Goal: Task Accomplishment & Management: Manage account settings

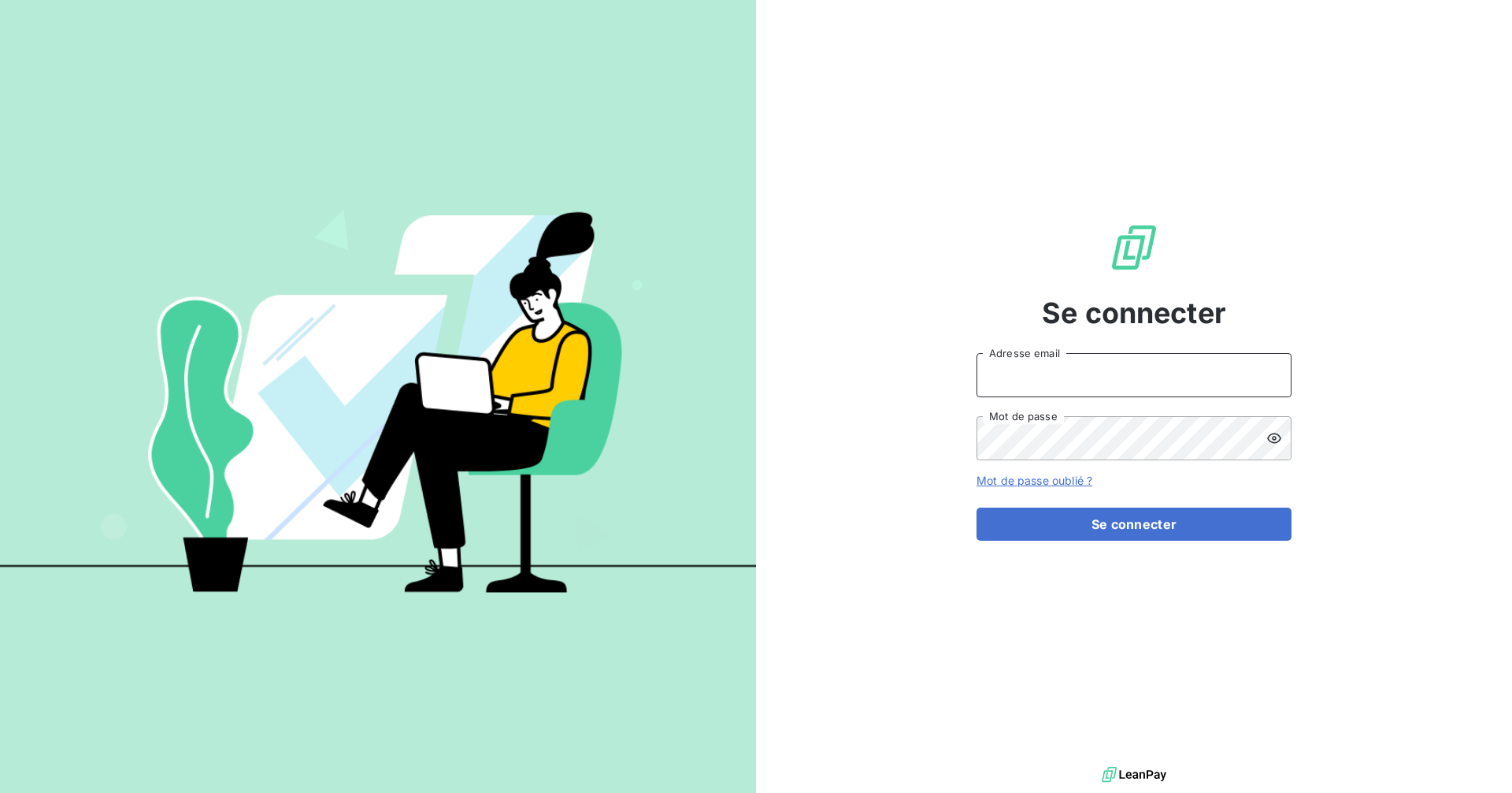
click at [1211, 370] on input "Adresse email" at bounding box center [1134, 375] width 315 height 44
type input "manuela.tambaza@audemard.com"
click at [977, 507] on button "Se connecter" at bounding box center [1134, 524] width 315 height 33
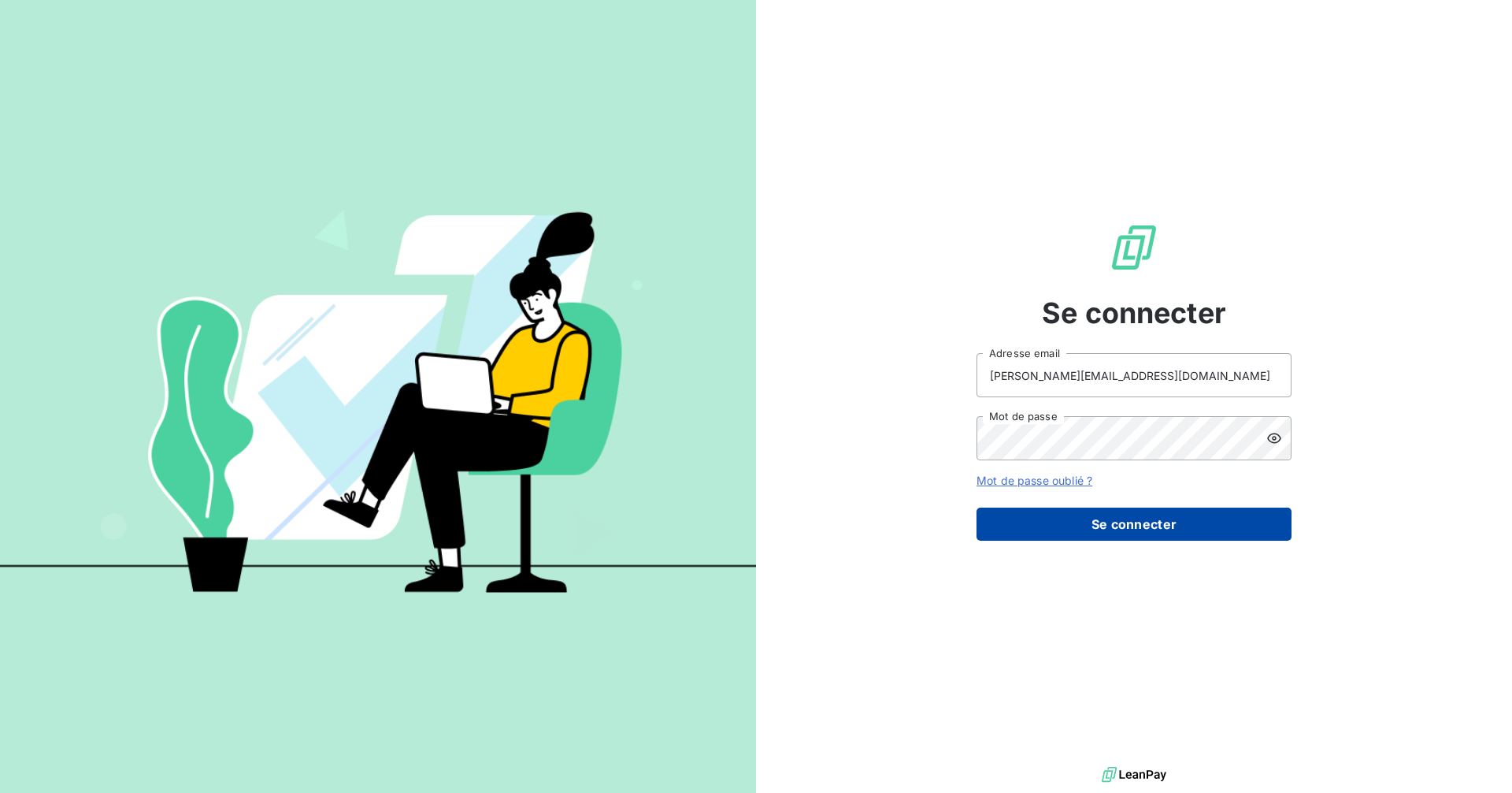
click at [1134, 531] on button "Se connecter" at bounding box center [1134, 524] width 315 height 33
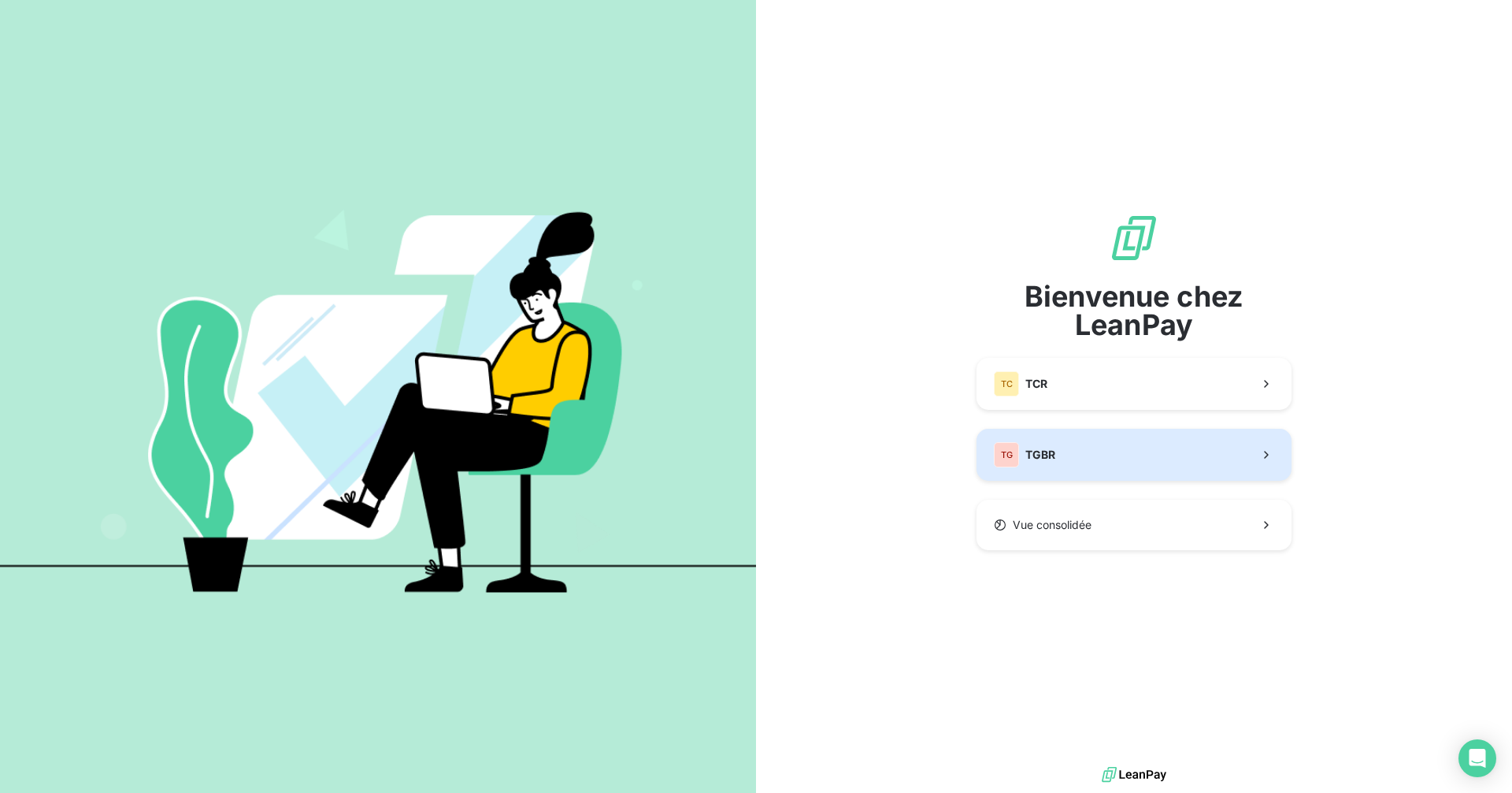
click at [1148, 457] on button "TG TGBR" at bounding box center [1134, 455] width 315 height 52
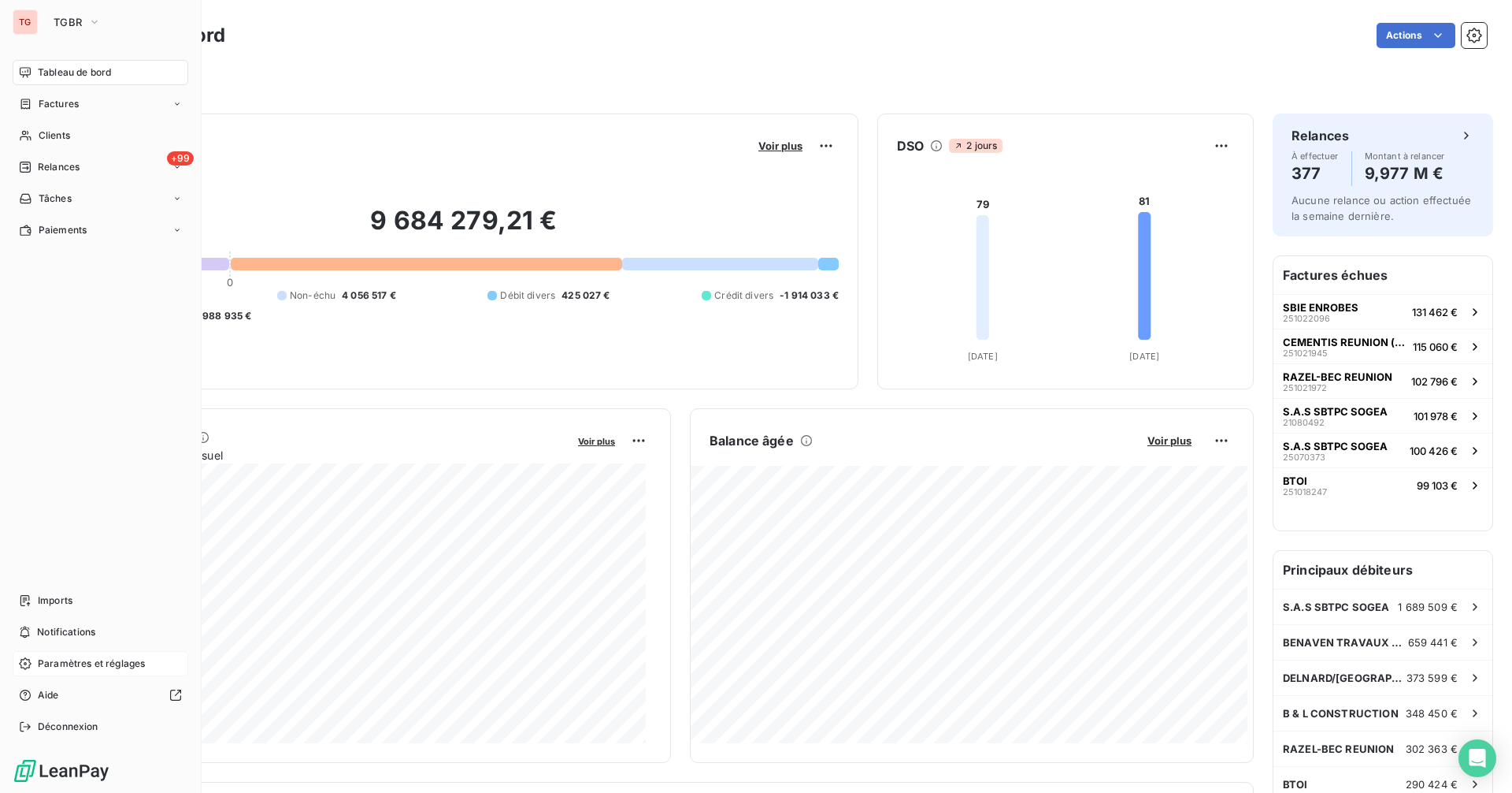
click at [87, 667] on span "Paramètres et réglages" at bounding box center [91, 664] width 107 height 14
click at [61, 658] on span "Paramètres et réglages" at bounding box center [91, 664] width 107 height 14
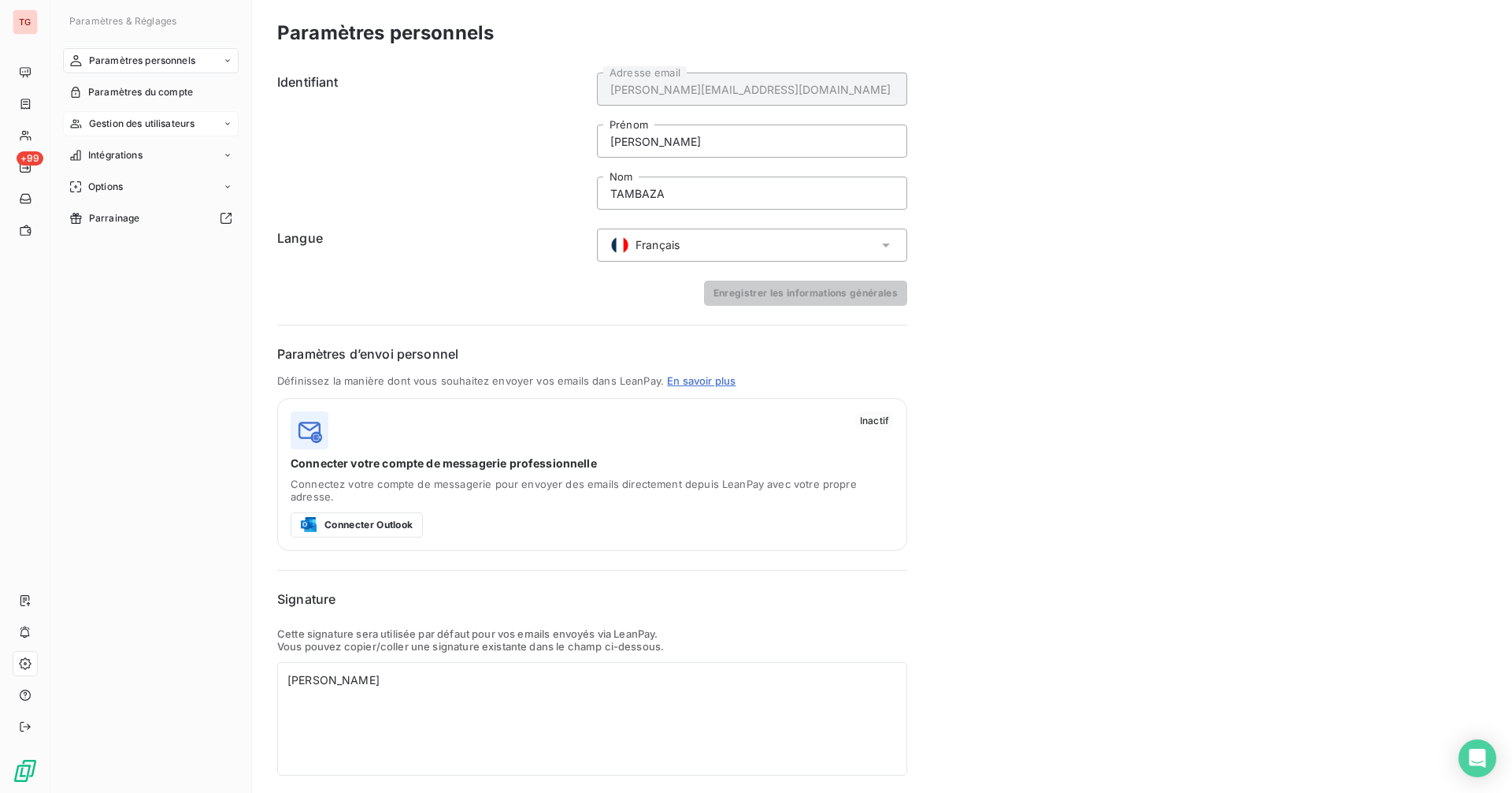
click at [173, 119] on span "Gestion des utilisateurs" at bounding box center [142, 124] width 106 height 14
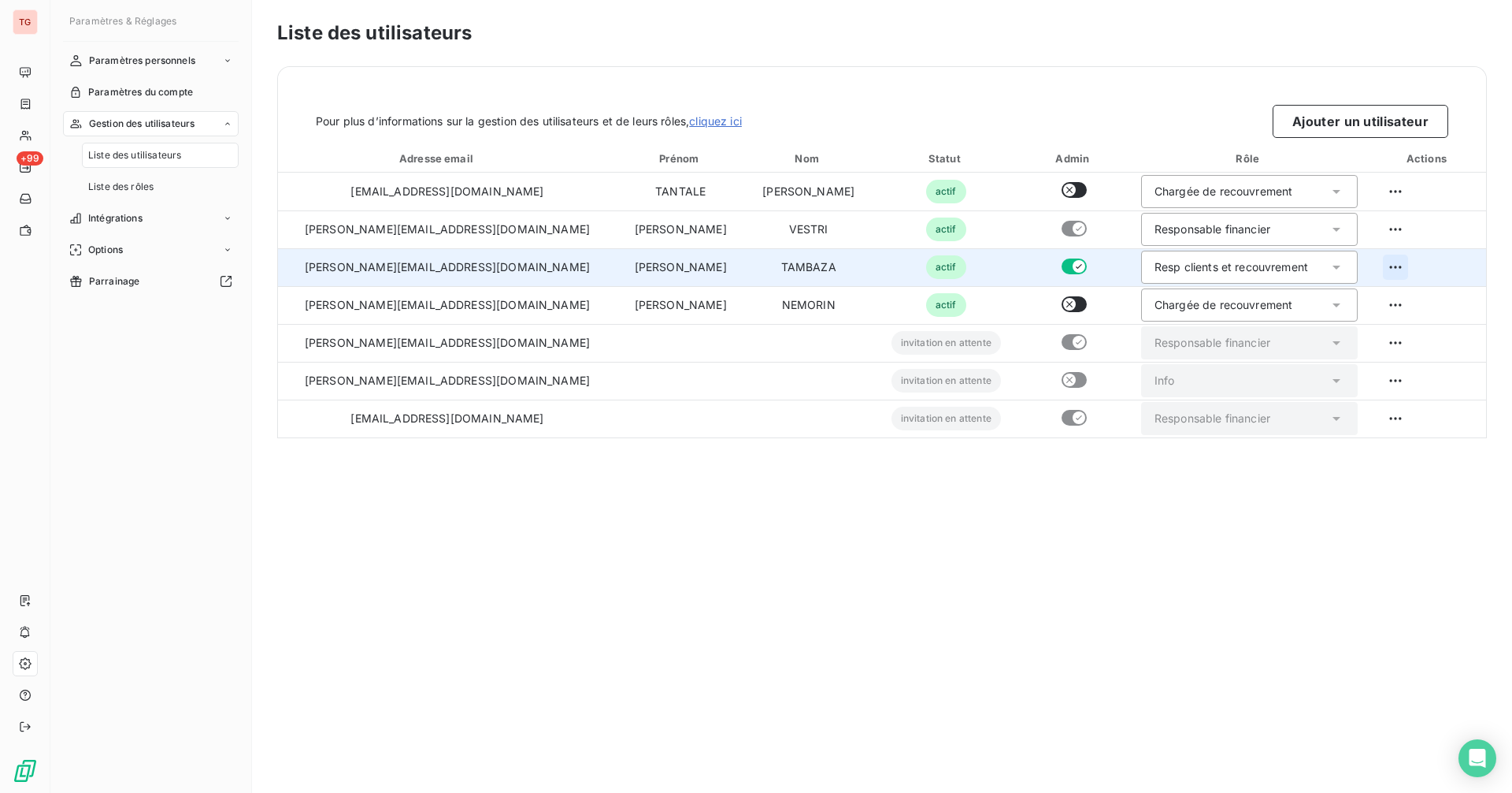
click at [1388, 263] on html "TG +99 Paramètres & Réglages Paramètres personnels Paramètres du compte Gestion…" at bounding box center [756, 396] width 1512 height 793
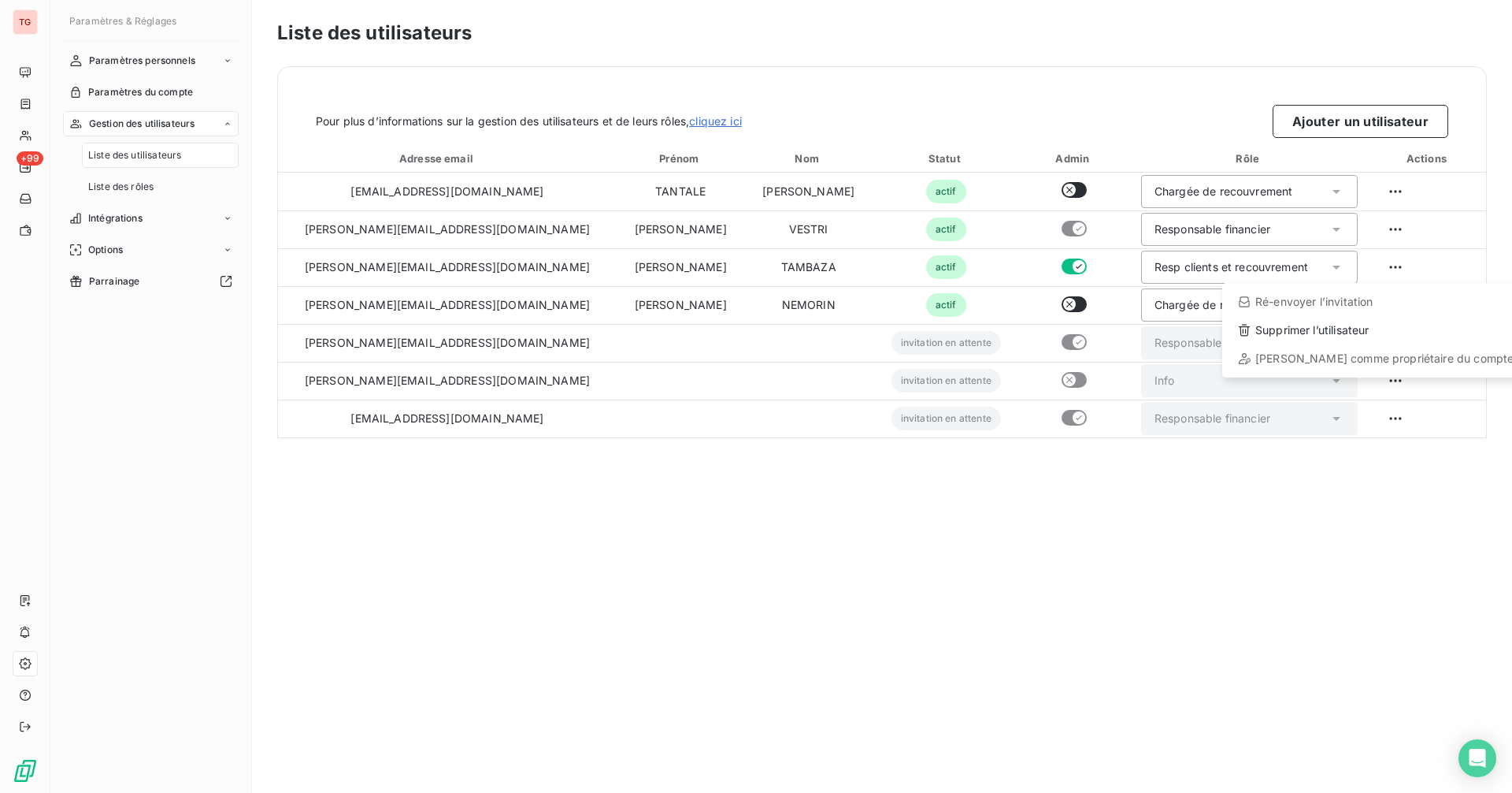
click at [857, 585] on html "TG +99 Paramètres & Réglages Paramètres personnels Paramètres du compte Gestion…" at bounding box center [756, 396] width 1512 height 793
click at [1363, 126] on button "Ajouter un utilisateur" at bounding box center [1360, 122] width 176 height 33
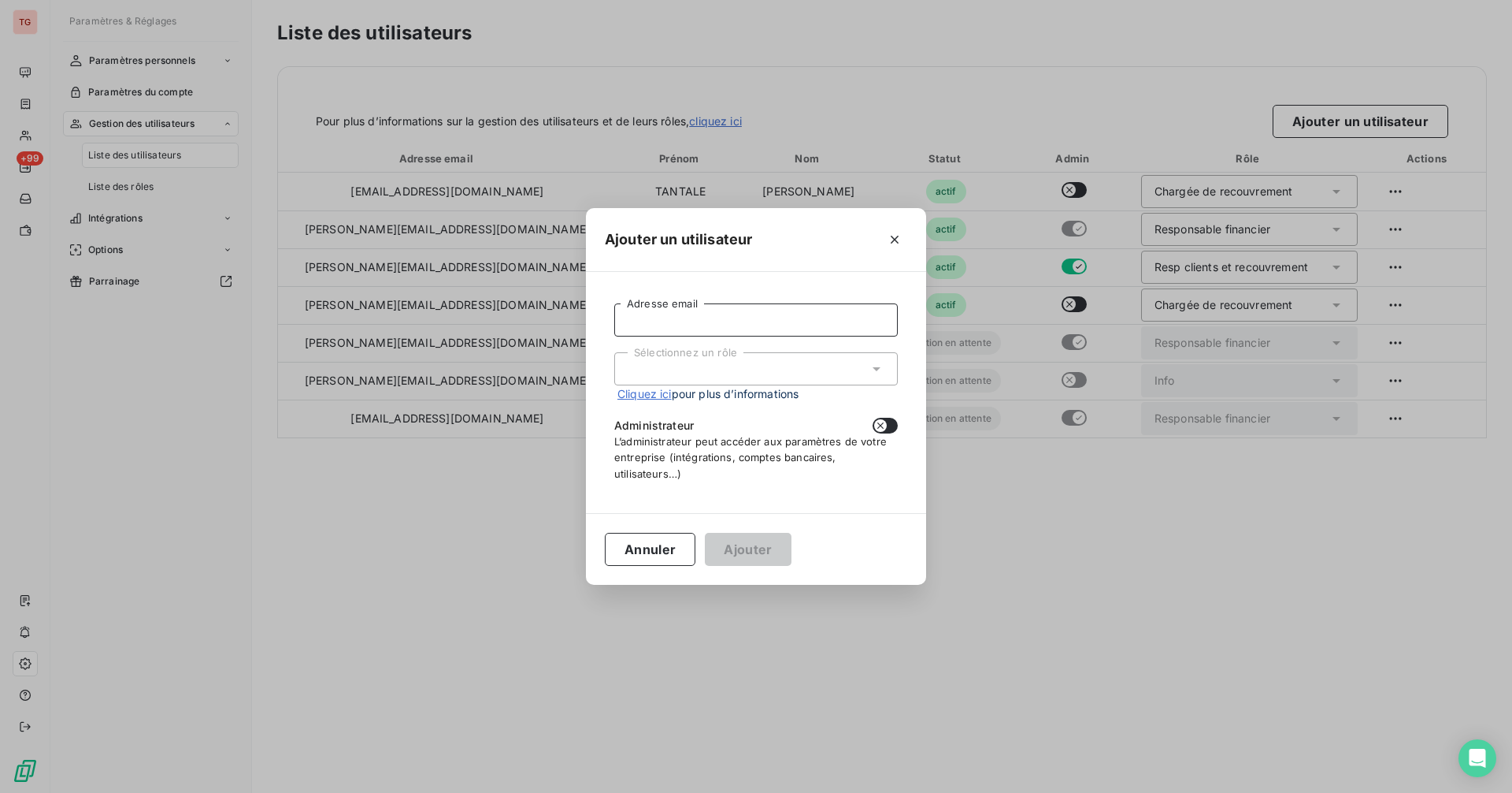
click at [708, 307] on input "Adresse email" at bounding box center [756, 320] width 284 height 33
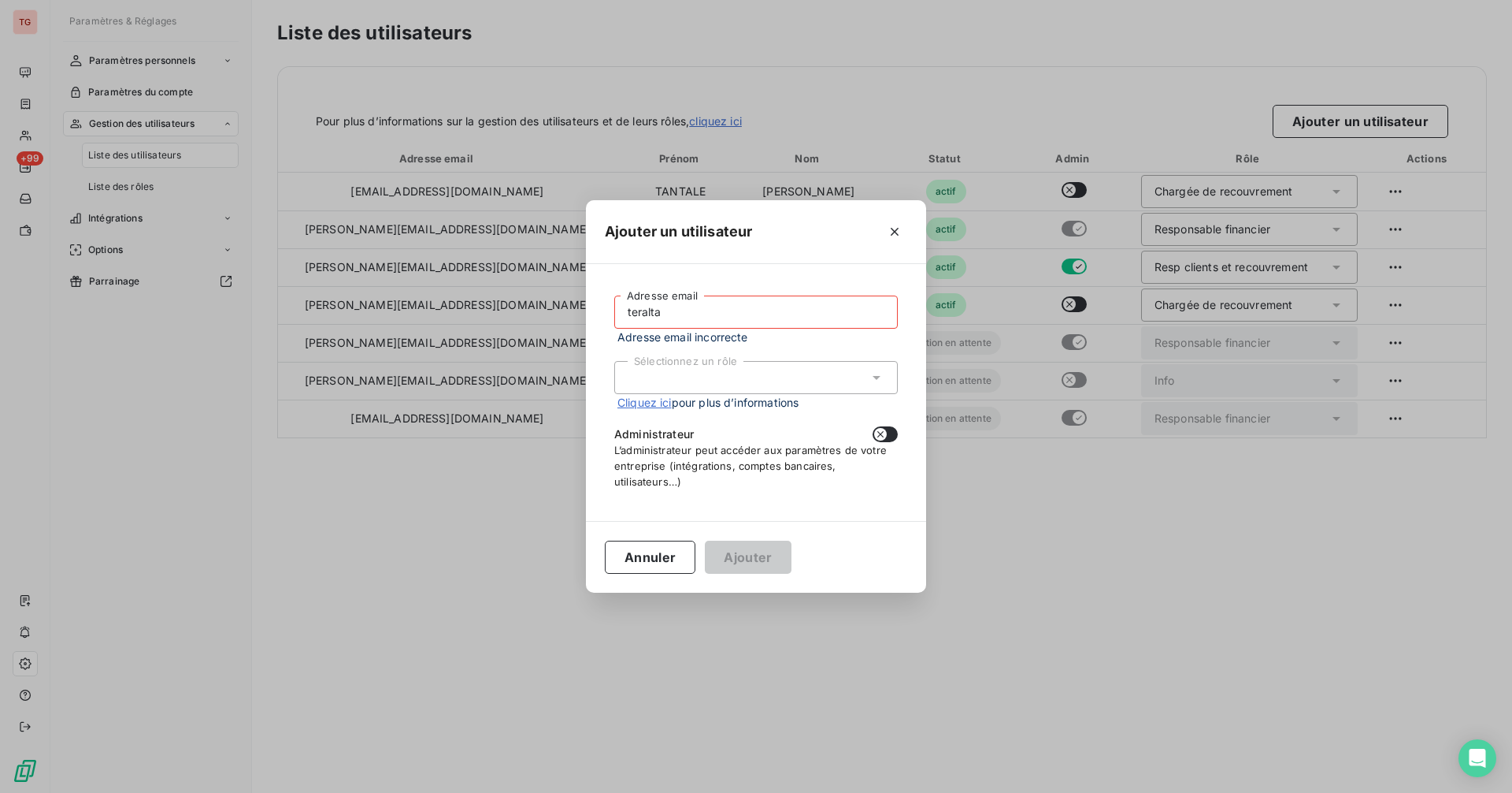
drag, startPoint x: 756, startPoint y: 319, endPoint x: 447, endPoint y: 315, distance: 309.0
click at [447, 315] on div "Ajouter un utilisateur teralta Adresse email Adresse email incorrecte Sélection…" at bounding box center [756, 396] width 1512 height 793
paste input ".recouvrement@audemard.com"
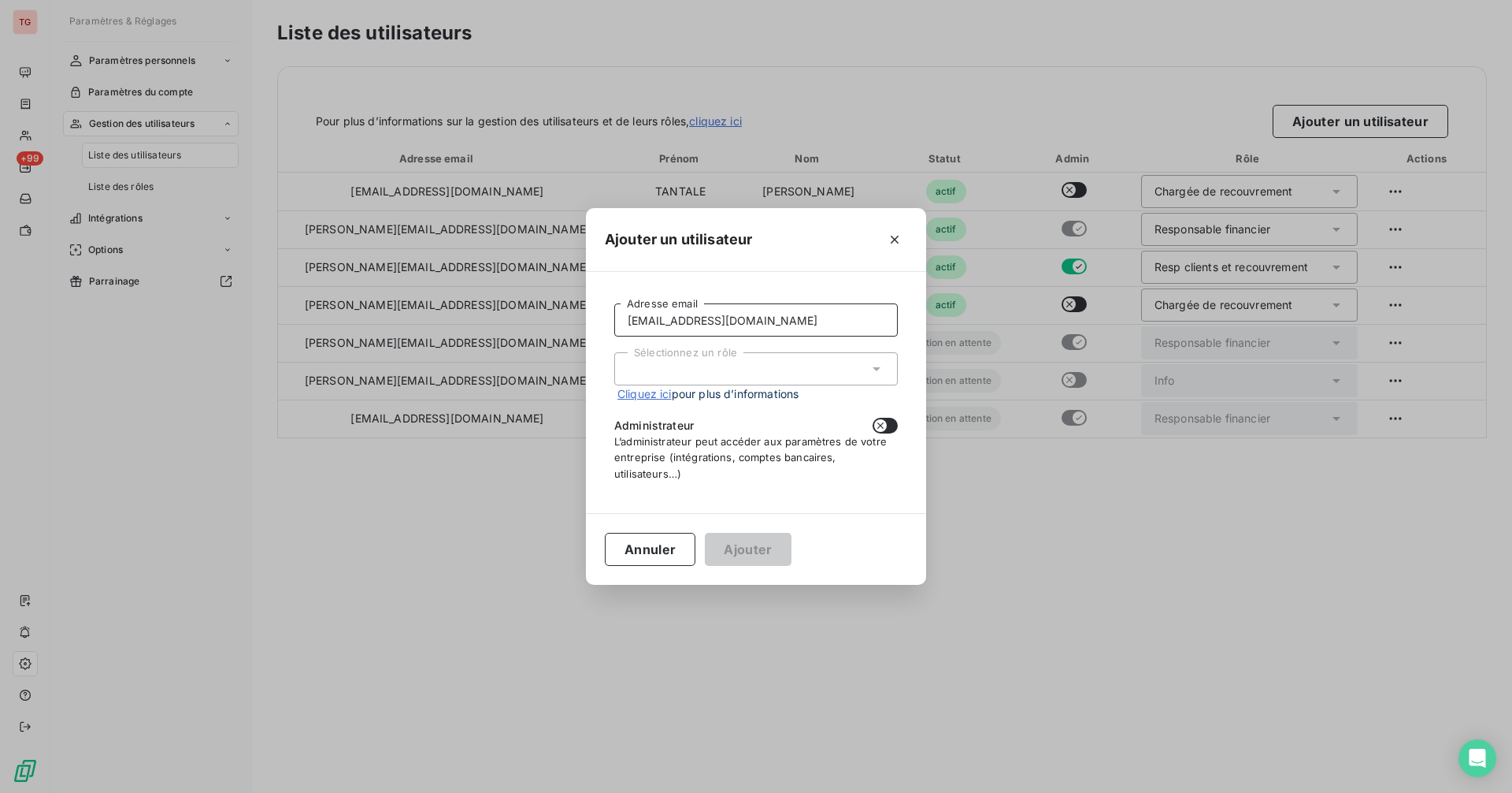
type input "teralta.recouvrement@audemard.com"
click at [880, 368] on icon at bounding box center [877, 369] width 15 height 15
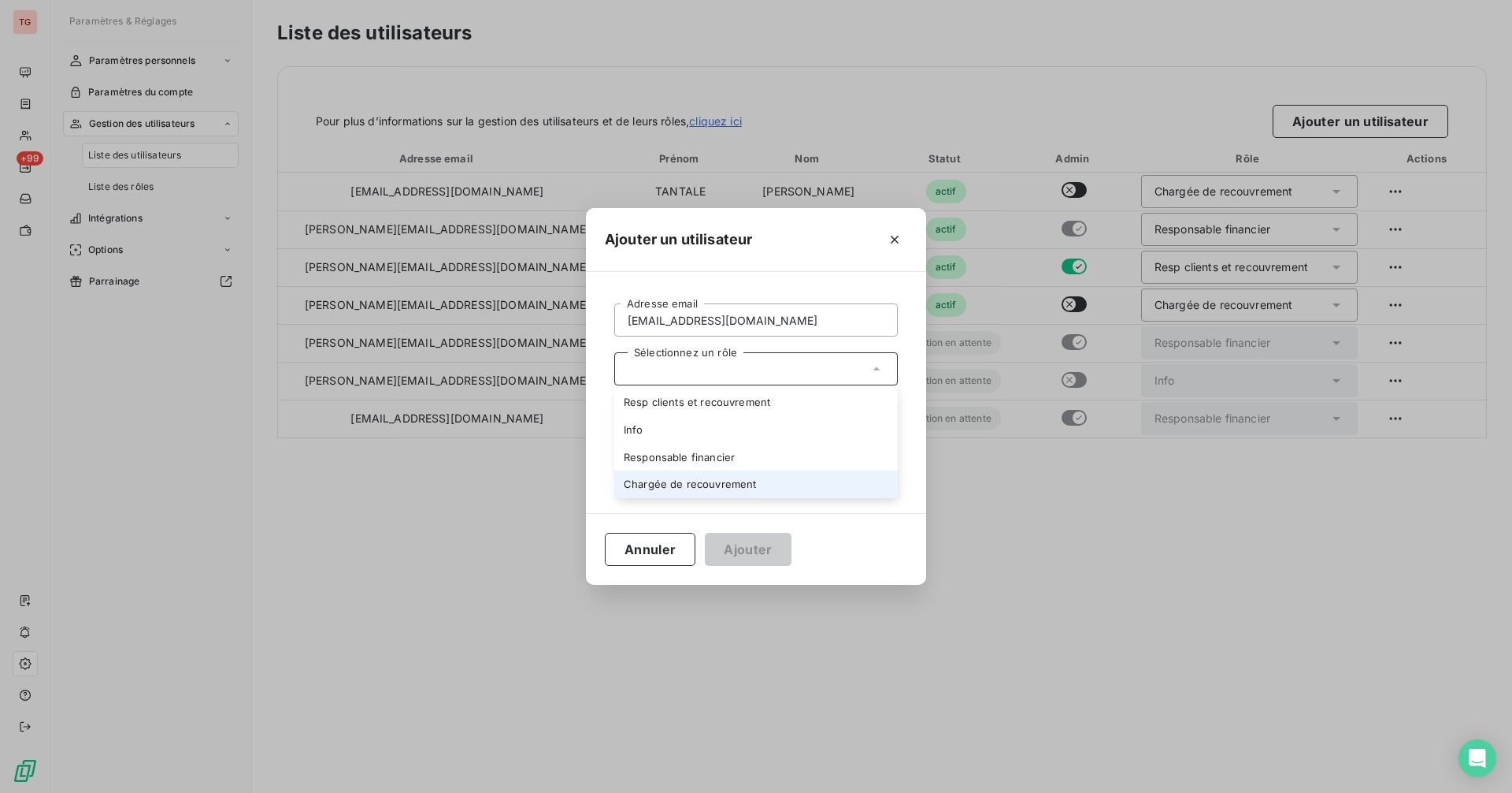
click at [741, 487] on li "Chargée de recouvrement" at bounding box center [756, 484] width 284 height 28
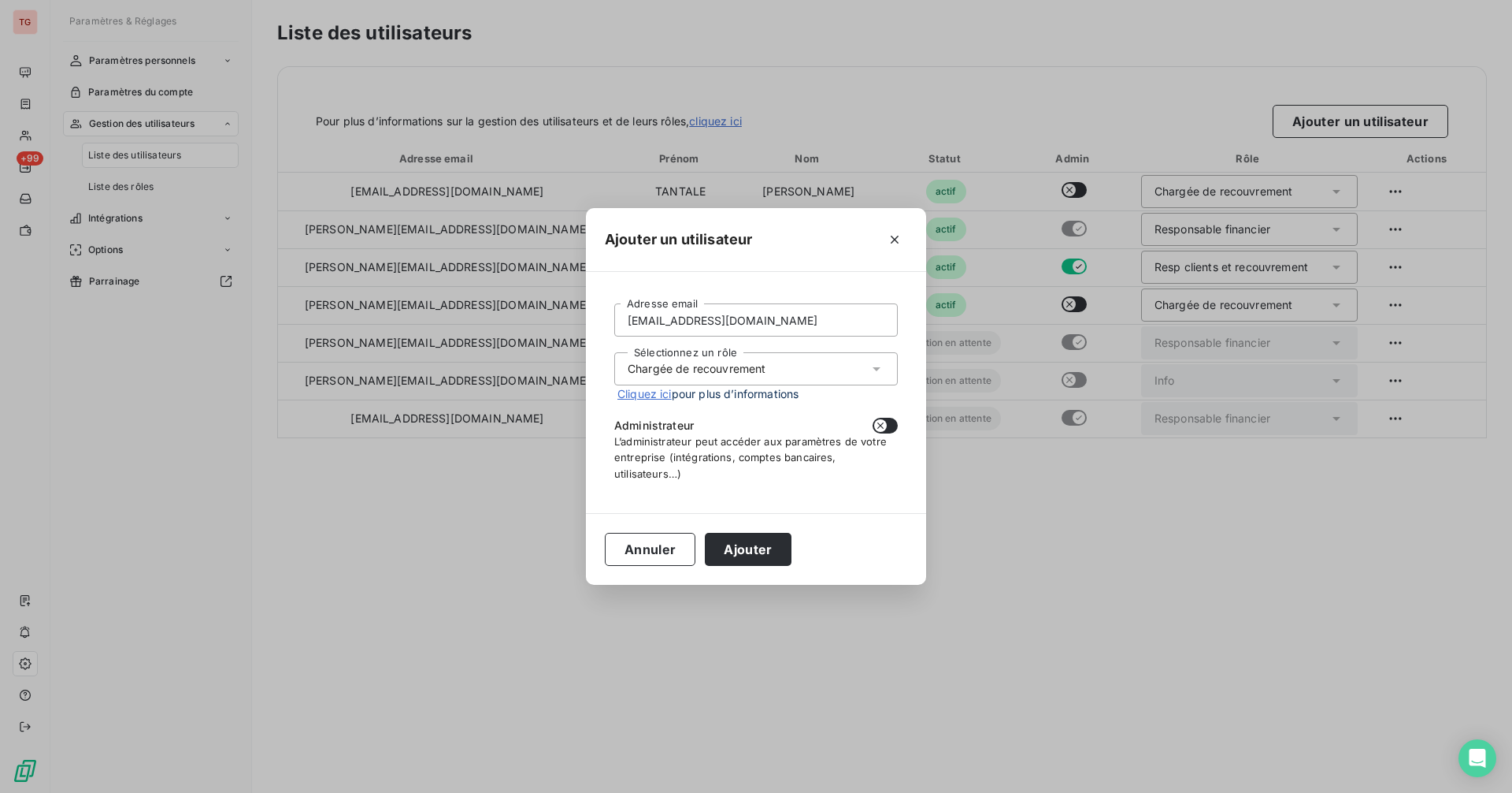
click at [656, 399] on link "Cliquez ici" at bounding box center [645, 394] width 54 height 14
click at [771, 544] on button "Ajouter" at bounding box center [747, 549] width 86 height 33
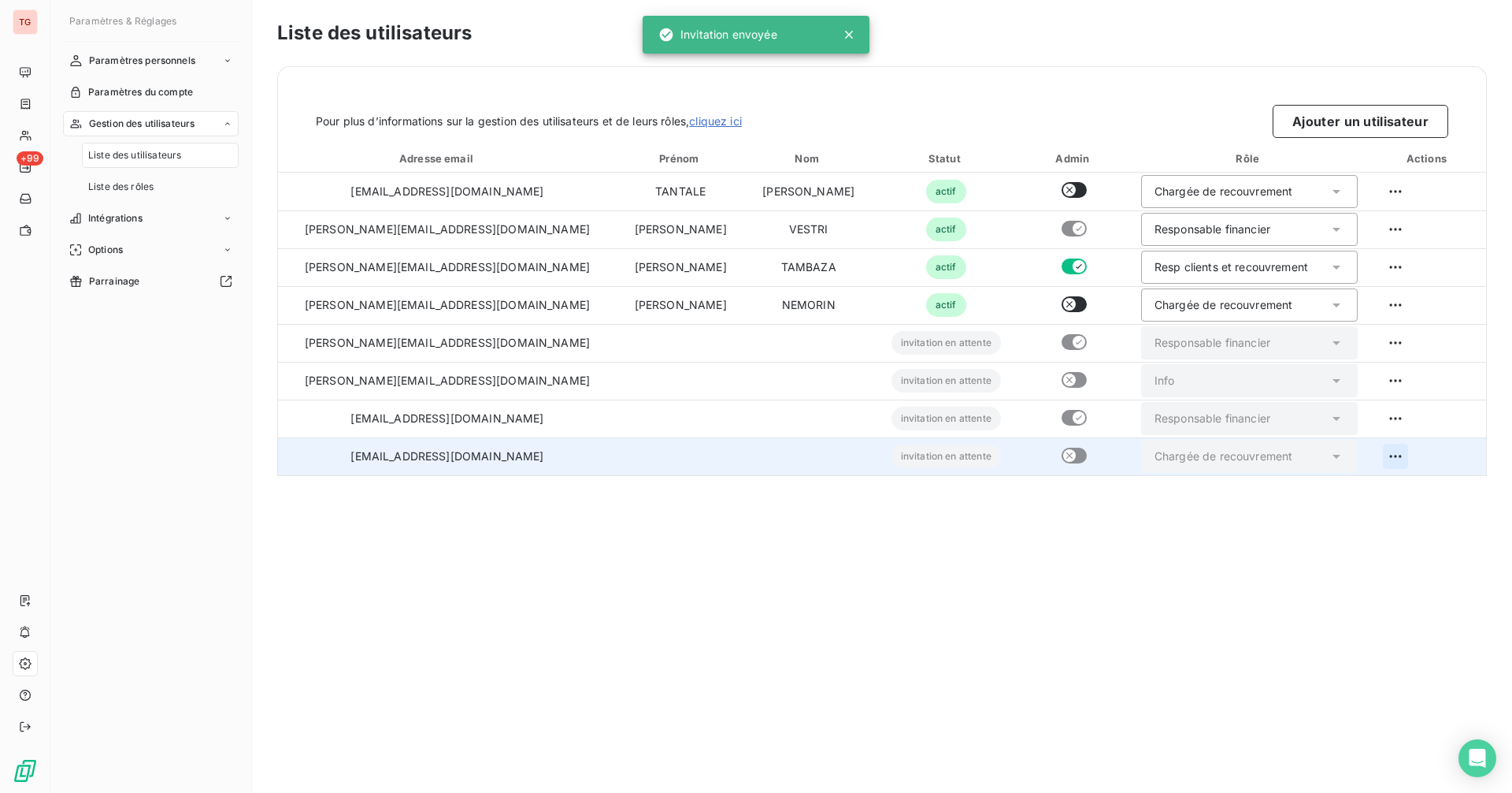
click at [1387, 456] on html "TG +99 Paramètres & Réglages Paramètres personnels Paramètres du compte Gestion…" at bounding box center [756, 396] width 1512 height 793
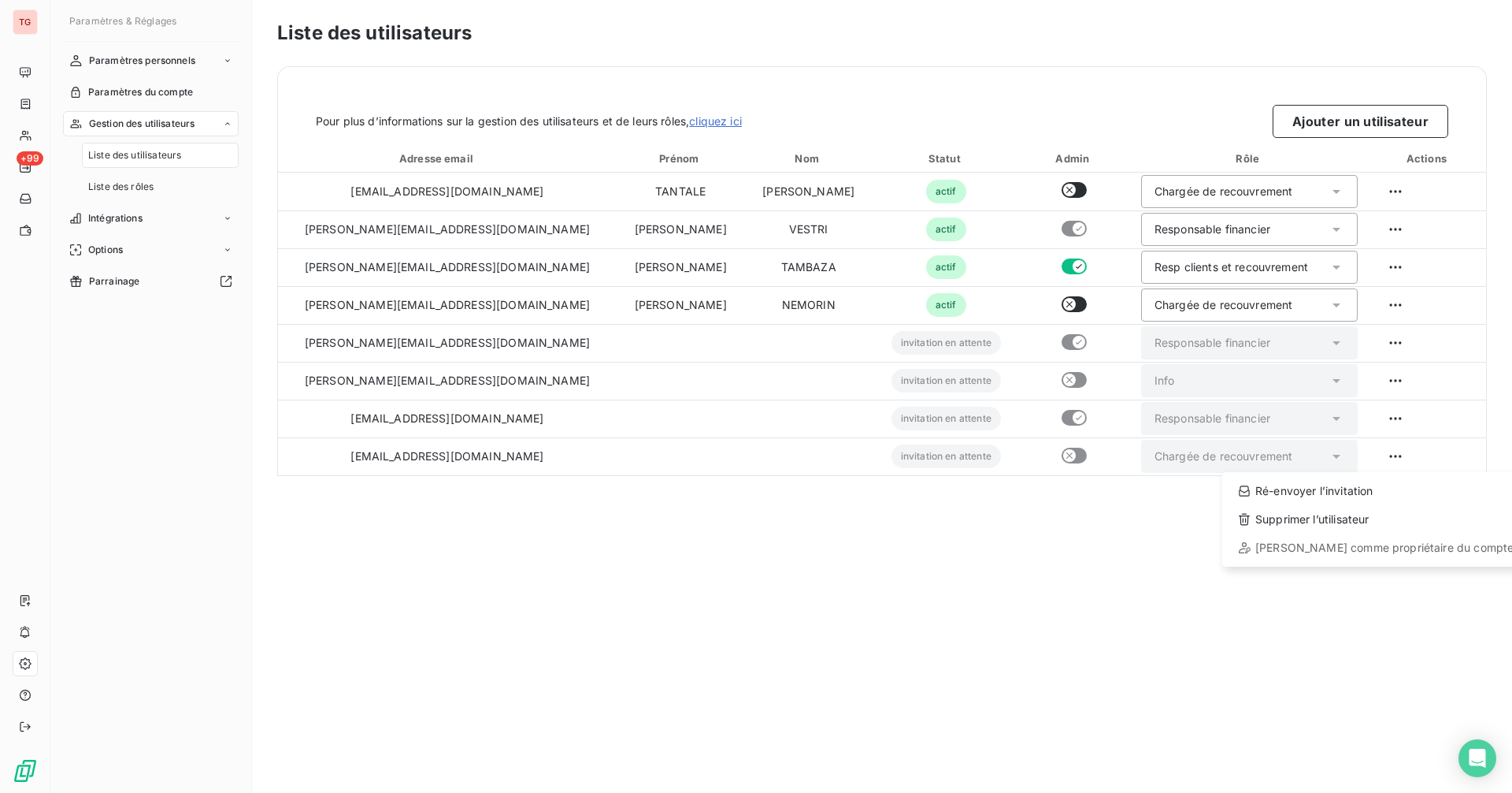
click at [971, 610] on html "TG +99 Paramètres & Réglages Paramètres personnels Paramètres du compte Gestion…" at bounding box center [756, 396] width 1512 height 793
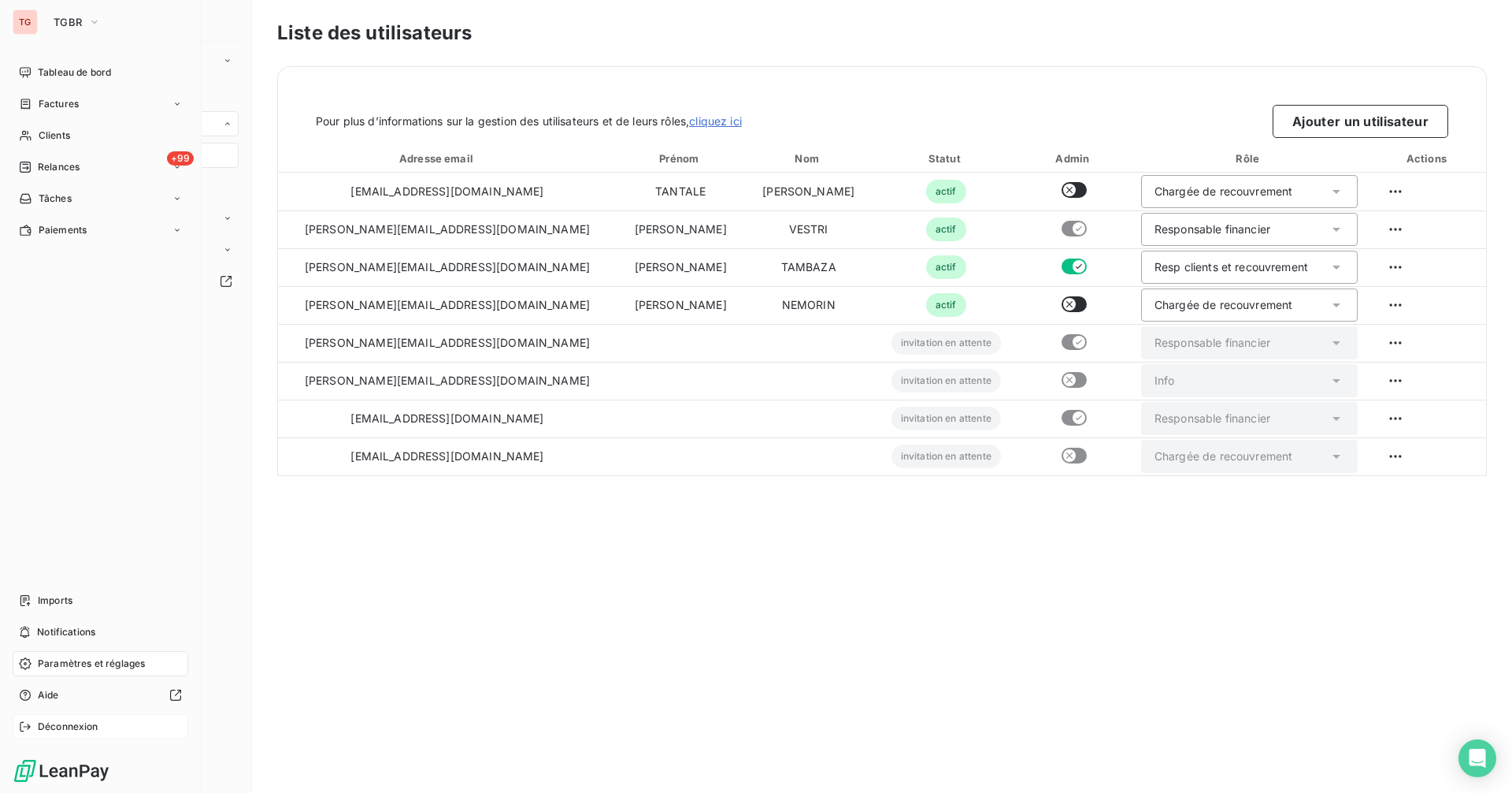
click at [70, 730] on span "Déconnexion" at bounding box center [68, 726] width 61 height 14
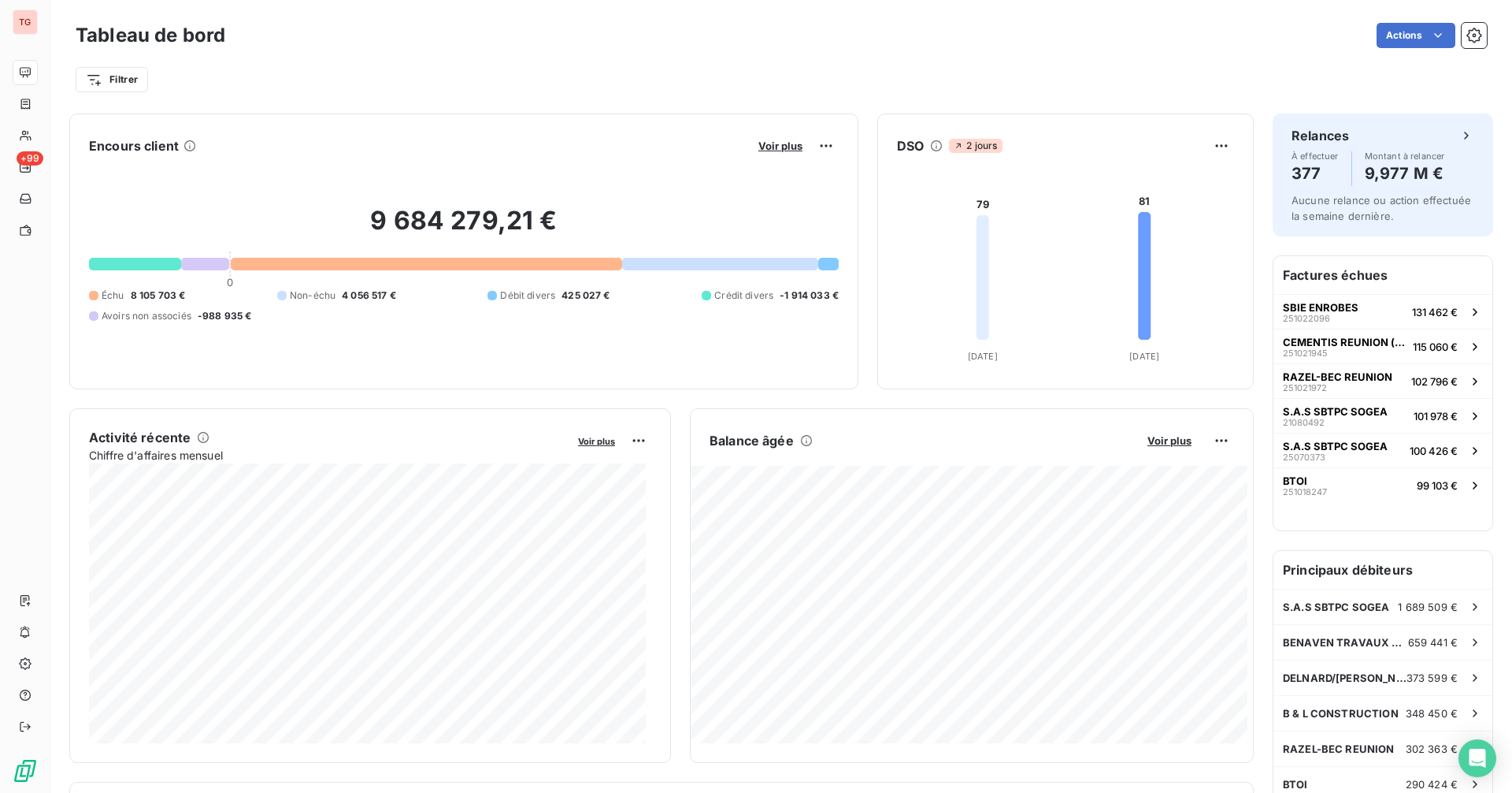
click at [1484, 37] on div "Tableau de bord Actions Filtrer" at bounding box center [781, 52] width 1462 height 104
click at [1467, 36] on icon "button" at bounding box center [1474, 36] width 15 height 15
